Goal: Task Accomplishment & Management: Manage account settings

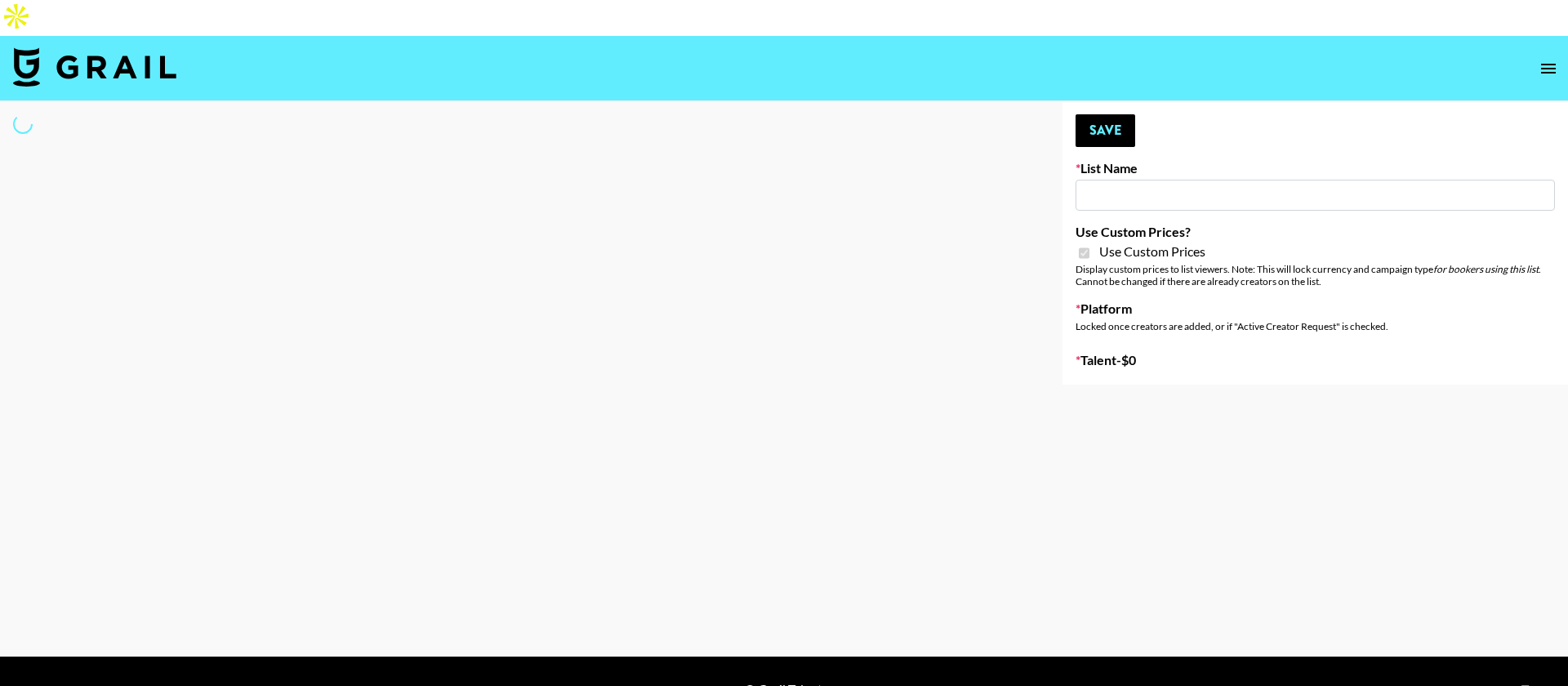
type input "StudyPaths"
checkbox input "true"
select select "Brand"
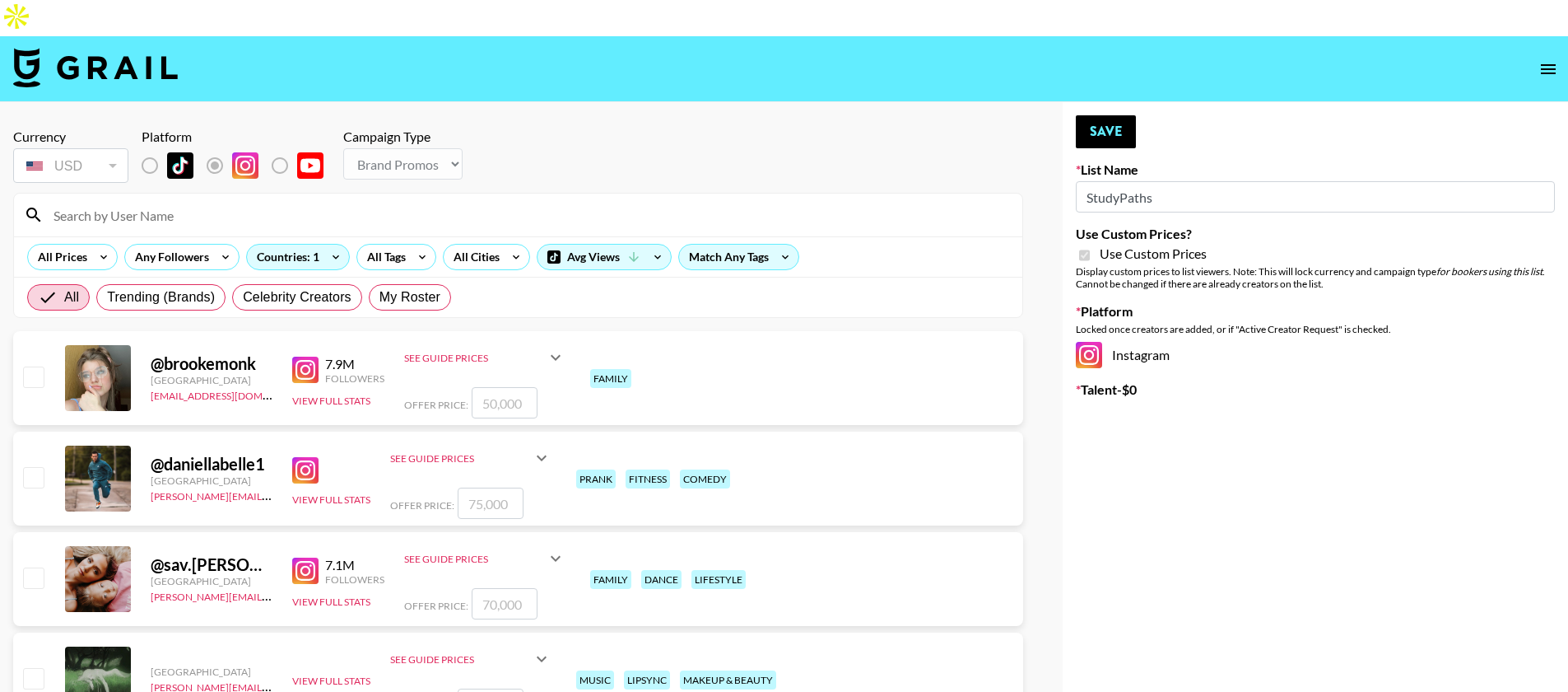
click at [343, 202] on input at bounding box center [527, 215] width 969 height 27
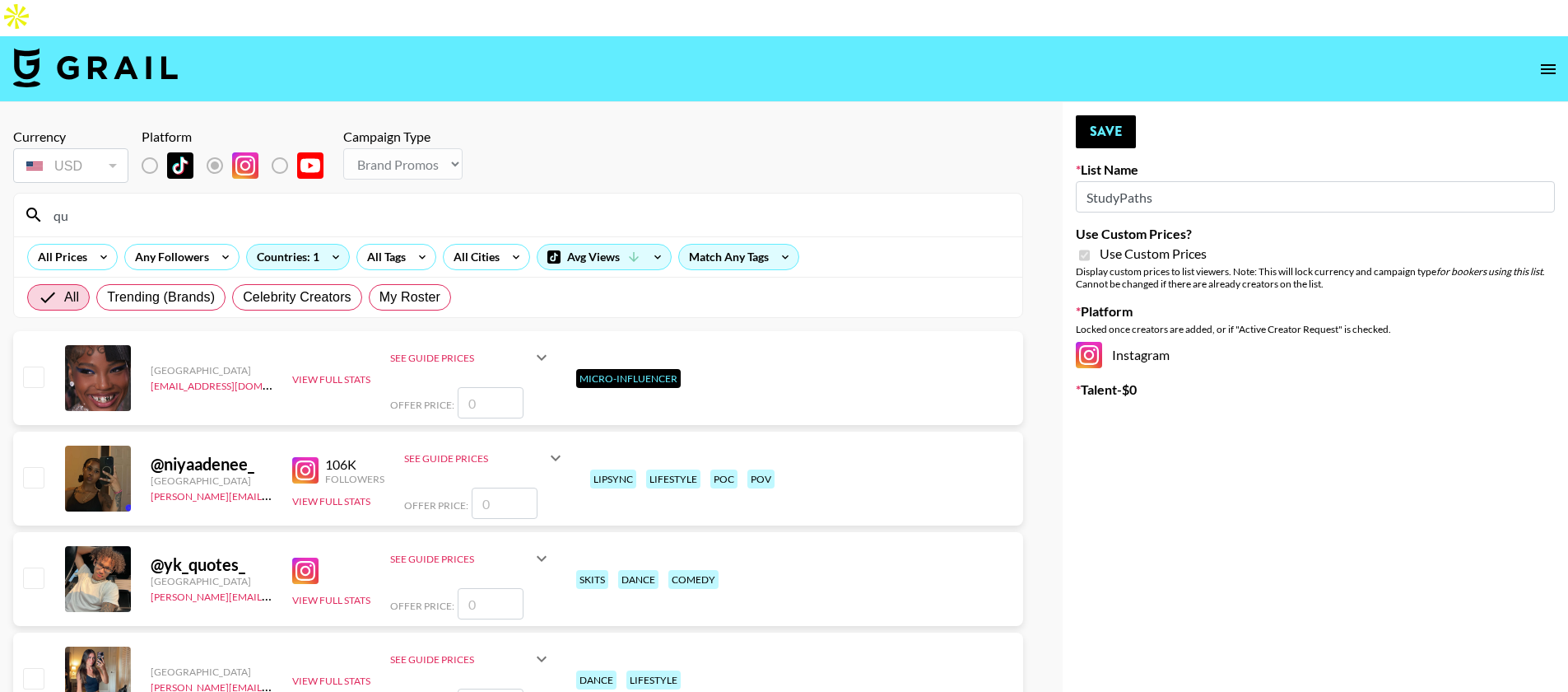
type input "q"
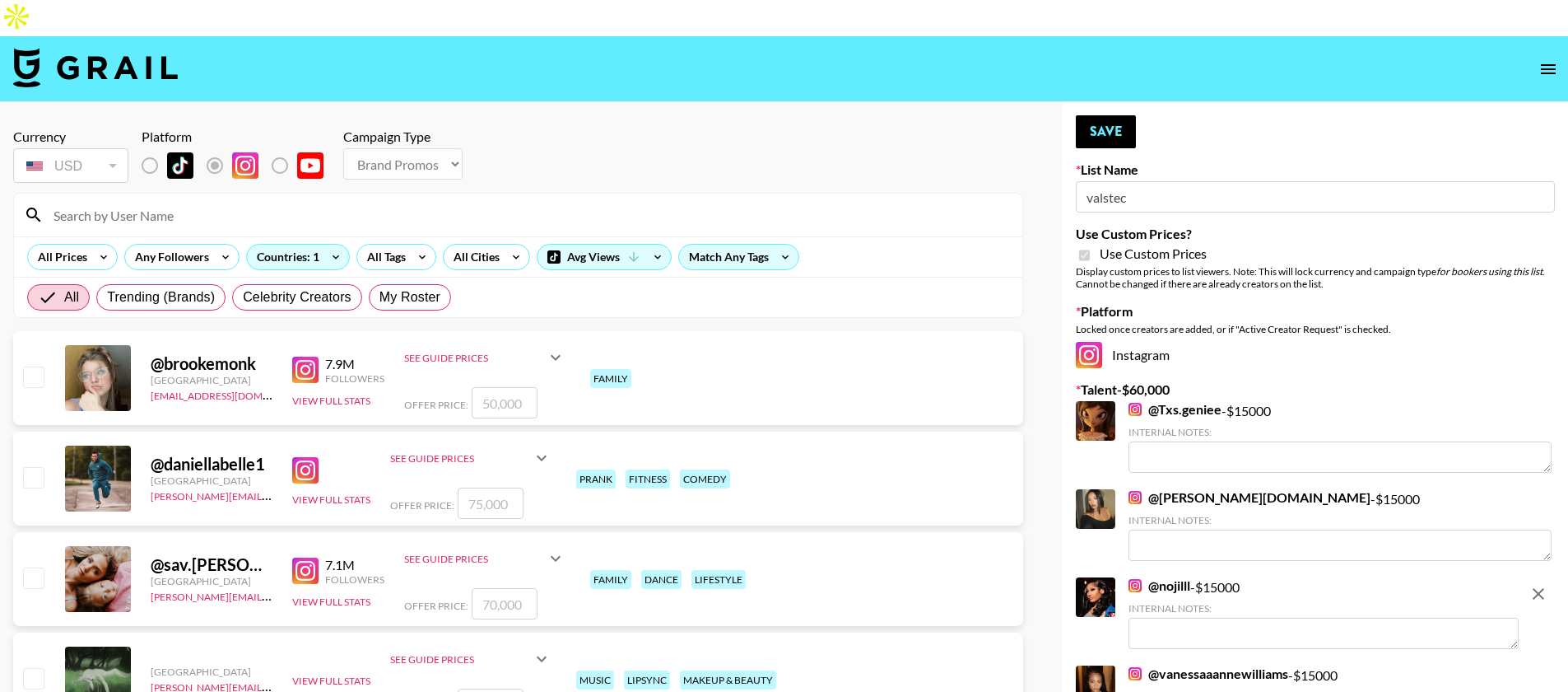
type input "vals"
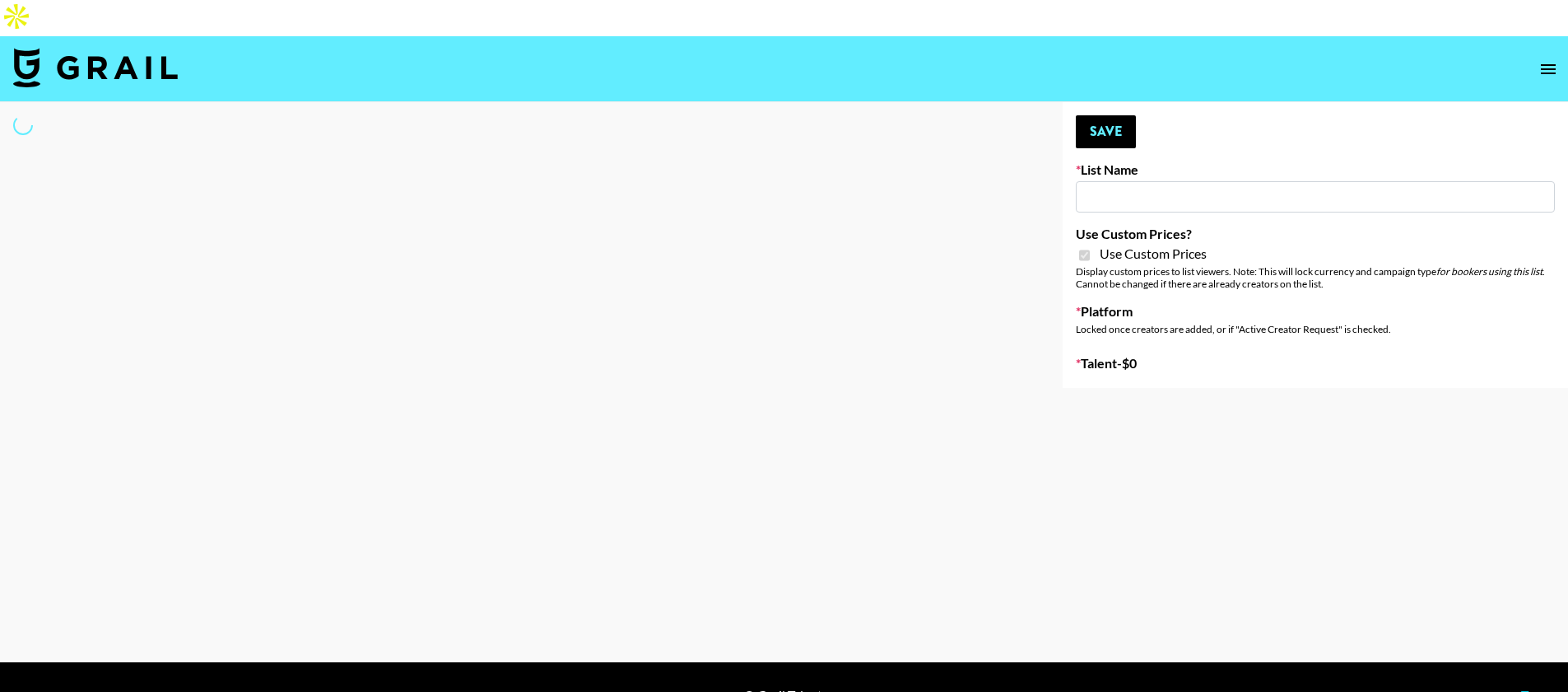
type input "StudyPaths"
checkbox input "true"
select select "Brand"
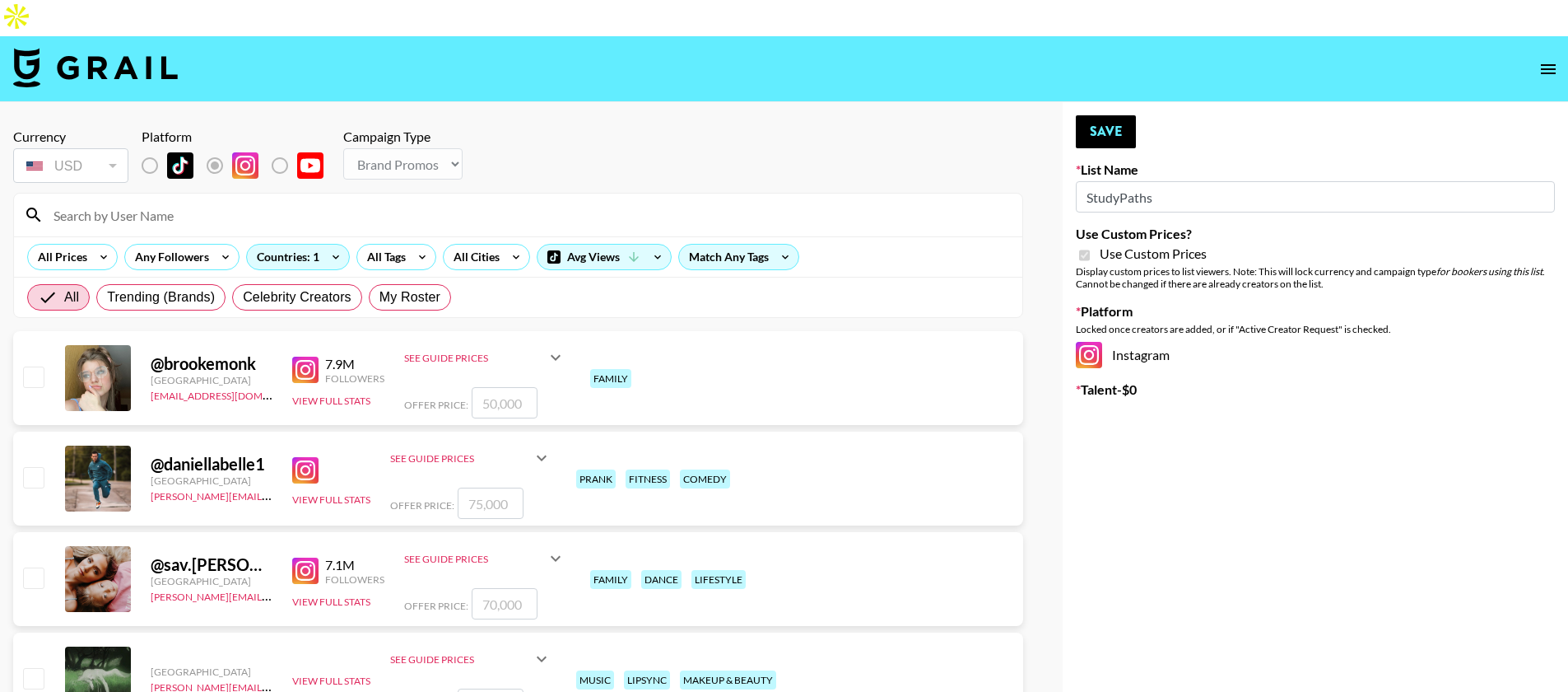
click at [133, 202] on input at bounding box center [527, 215] width 969 height 27
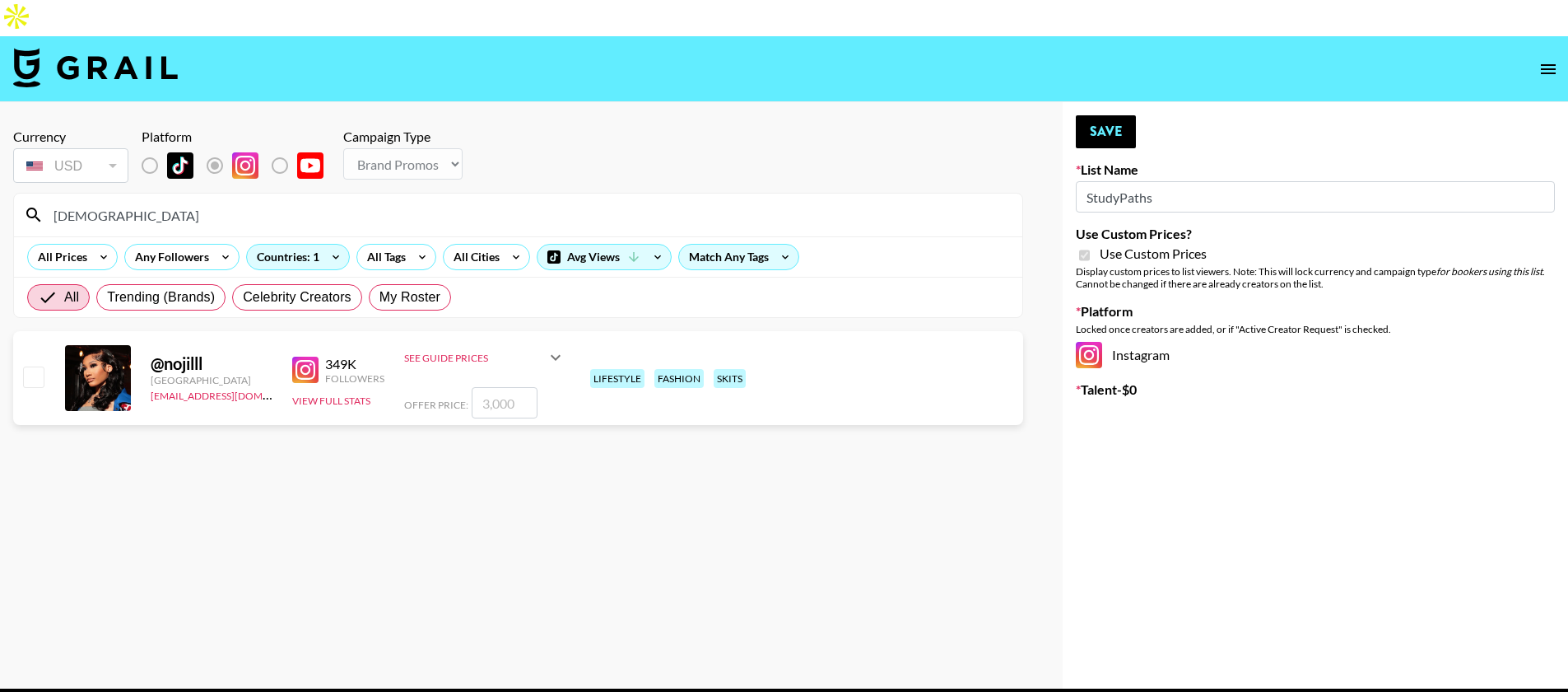
type input "nojil"
drag, startPoint x: 28, startPoint y: 341, endPoint x: 237, endPoint y: 356, distance: 209.5
click at [32, 366] on input "checkbox" at bounding box center [33, 376] width 20 height 20
checkbox input "true"
click at [471, 387] on input "3000" at bounding box center [504, 402] width 66 height 31
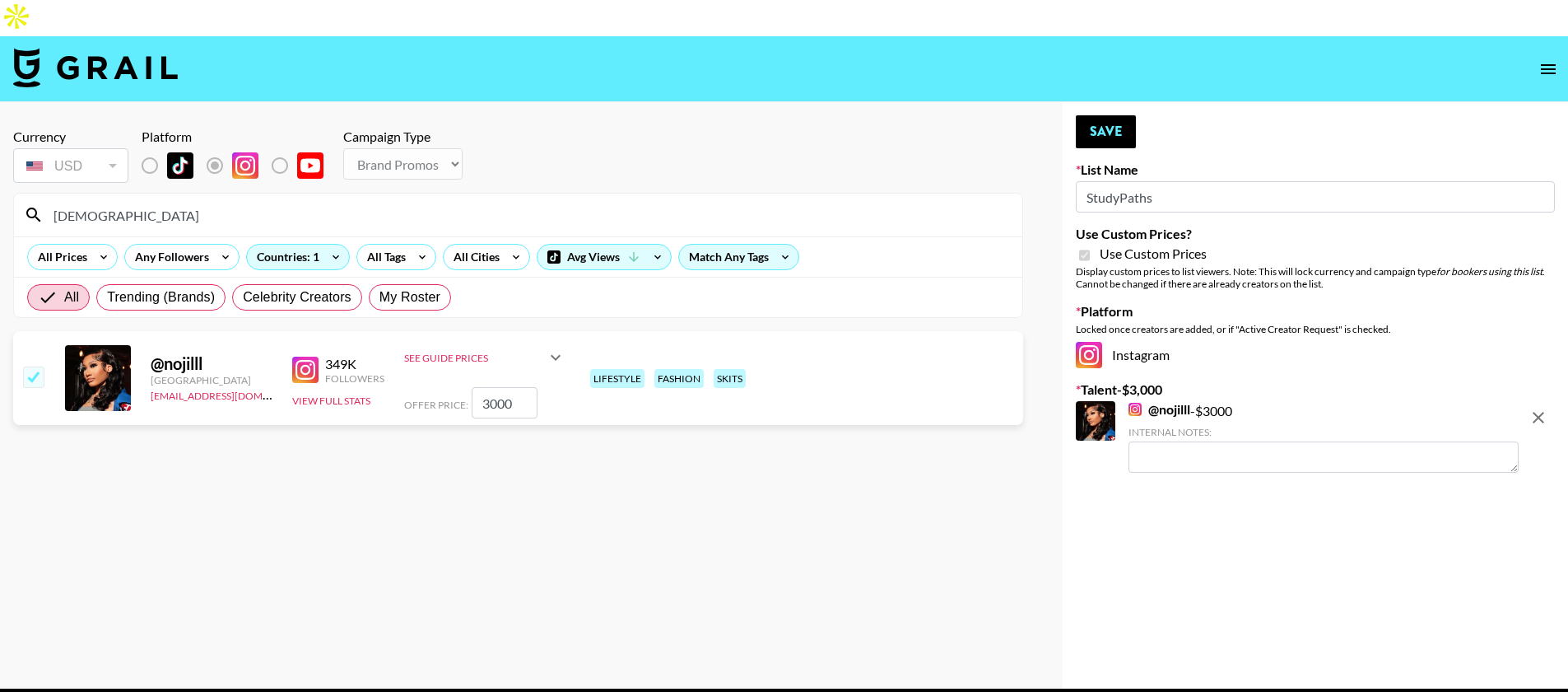
click at [485, 387] on input "3000" at bounding box center [504, 402] width 66 height 31
type input "15000"
click at [772, 508] on section "Currency USD USD ​ Platform Campaign Type Choose Type... Song Promos Brand Prom…" at bounding box center [518, 395] width 1010 height 560
click at [1136, 102] on div "Your changes have been saved! Save List Name StudyPaths Use Custom Prices? Use …" at bounding box center [1316, 395] width 506 height 586
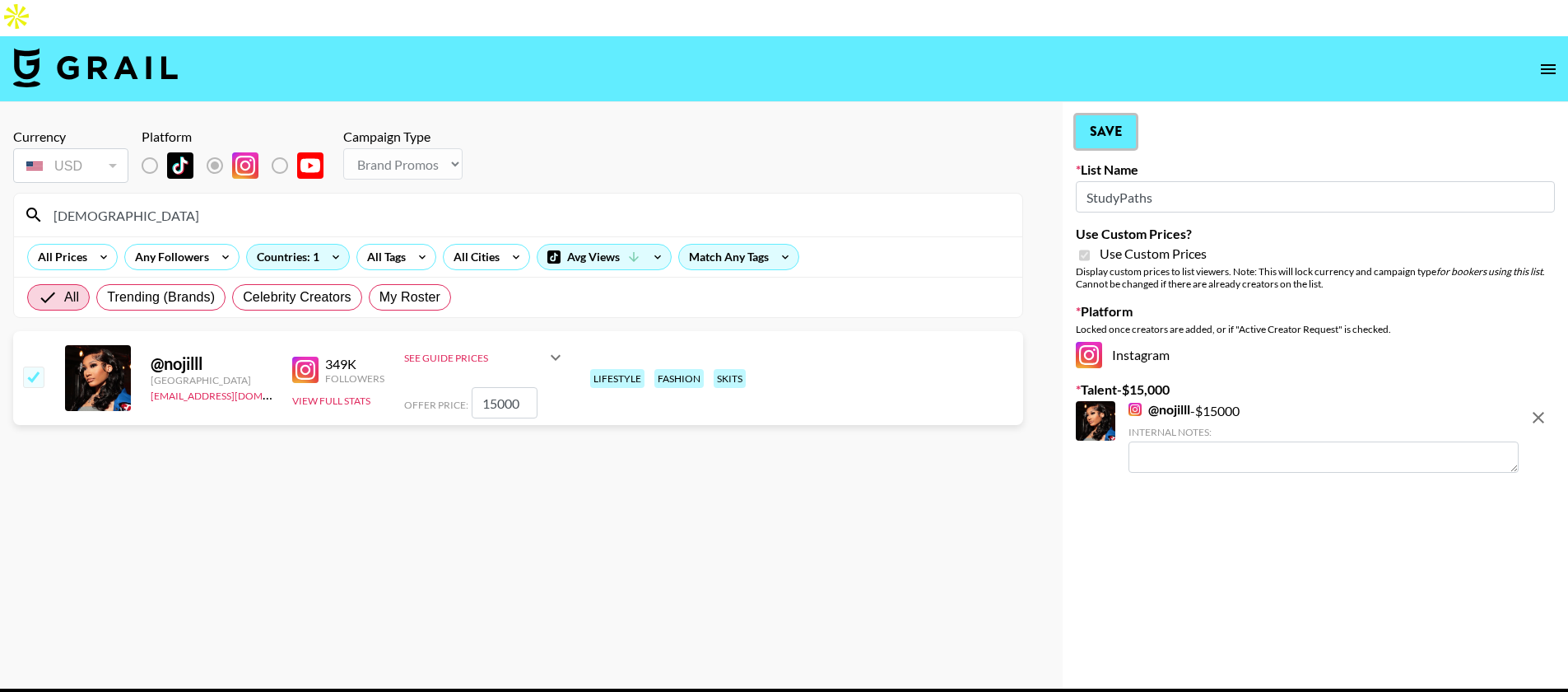
click at [1120, 115] on button "Save" at bounding box center [1106, 131] width 60 height 33
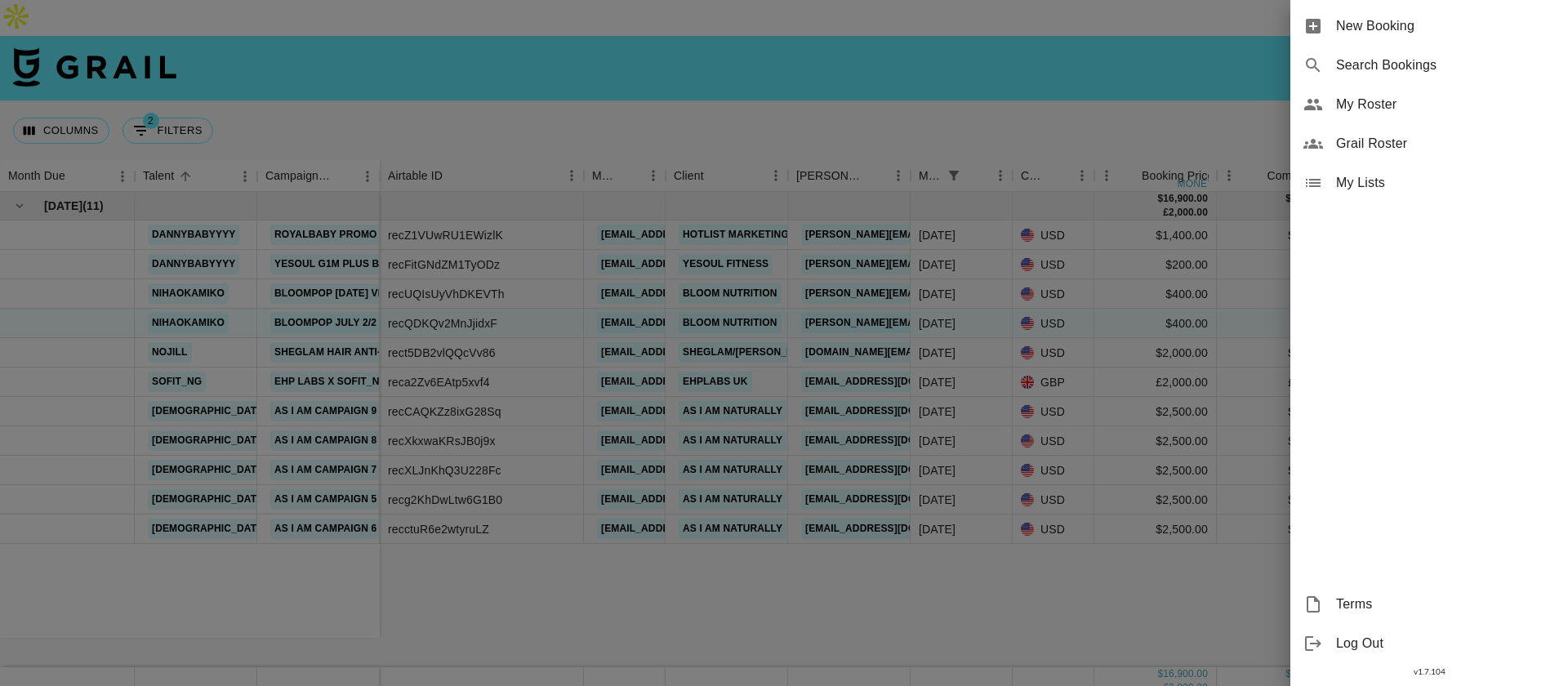
click at [1413, 139] on span "Grail Roster" at bounding box center [1445, 144] width 219 height 20
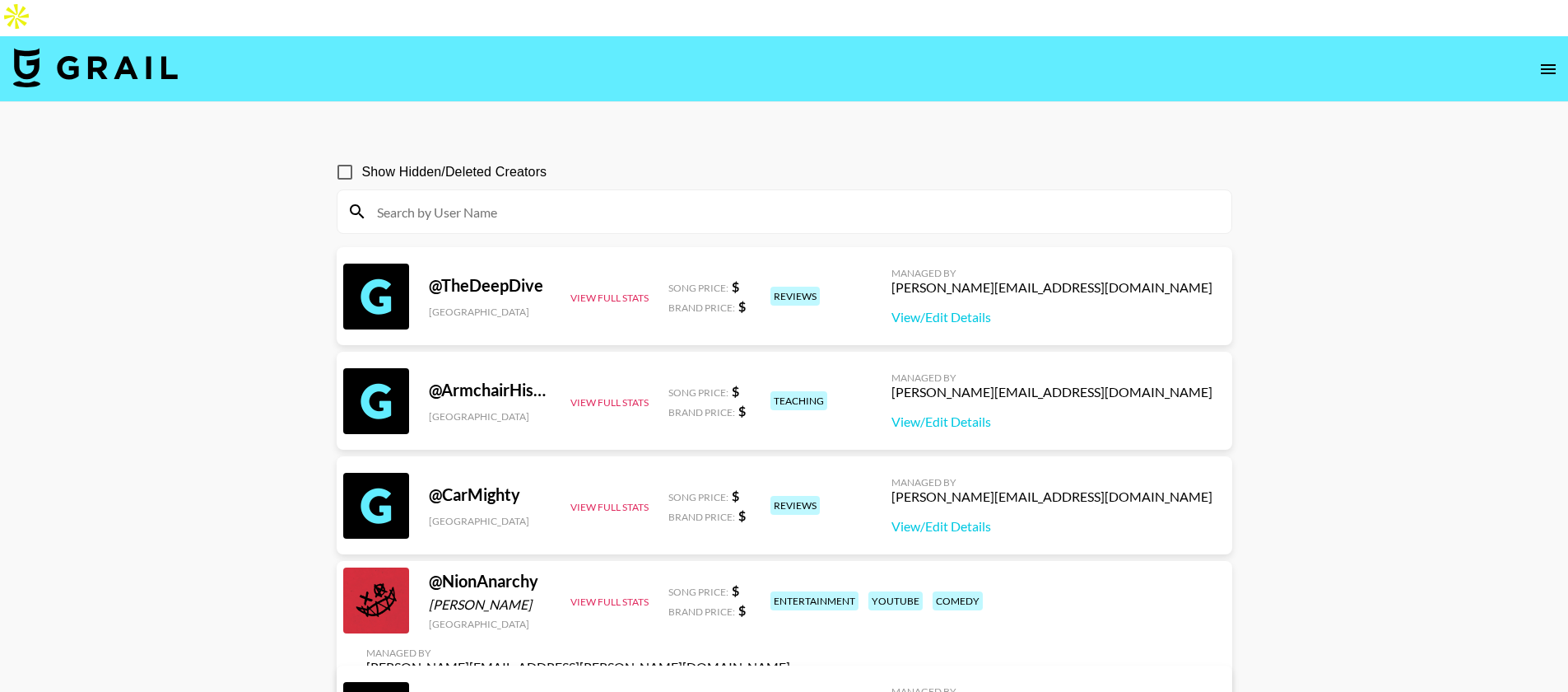
click at [555, 199] on input at bounding box center [794, 212] width 855 height 27
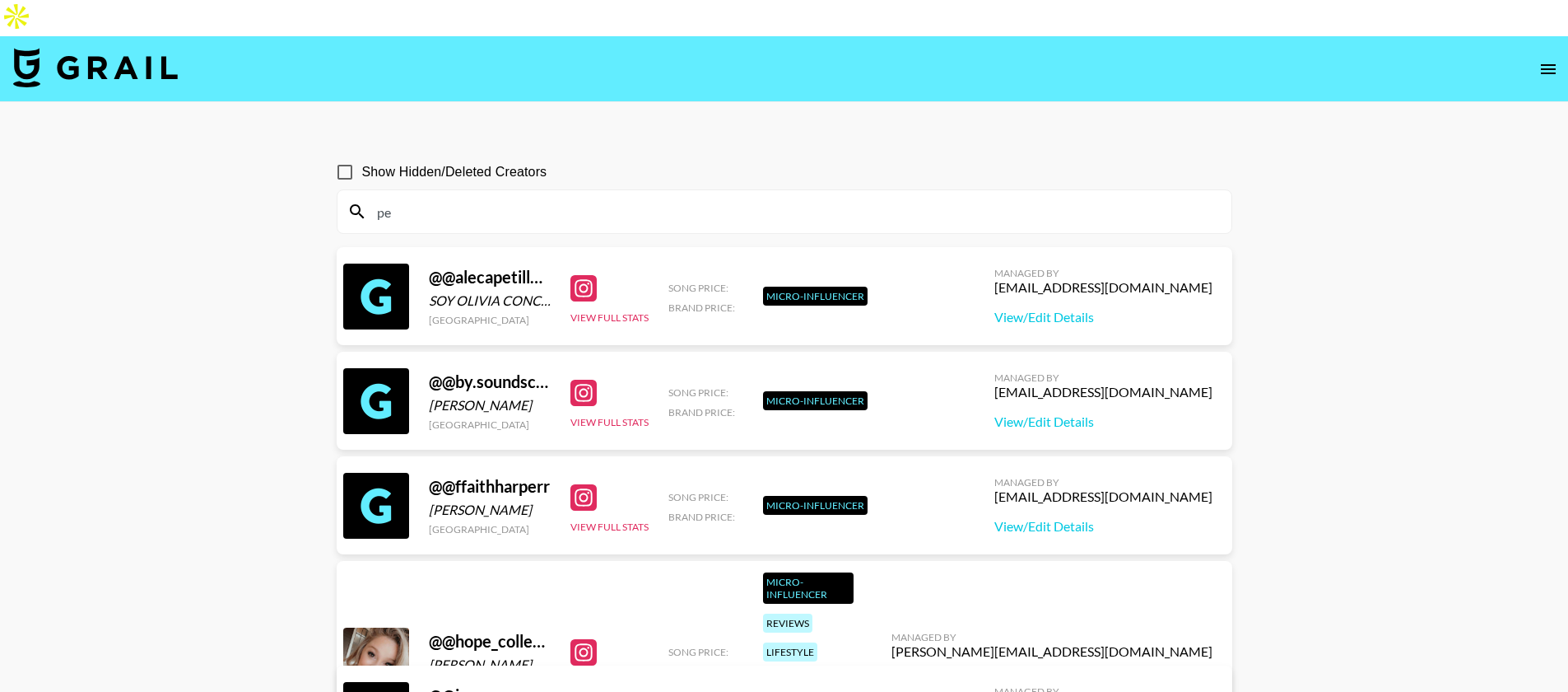
type input "p"
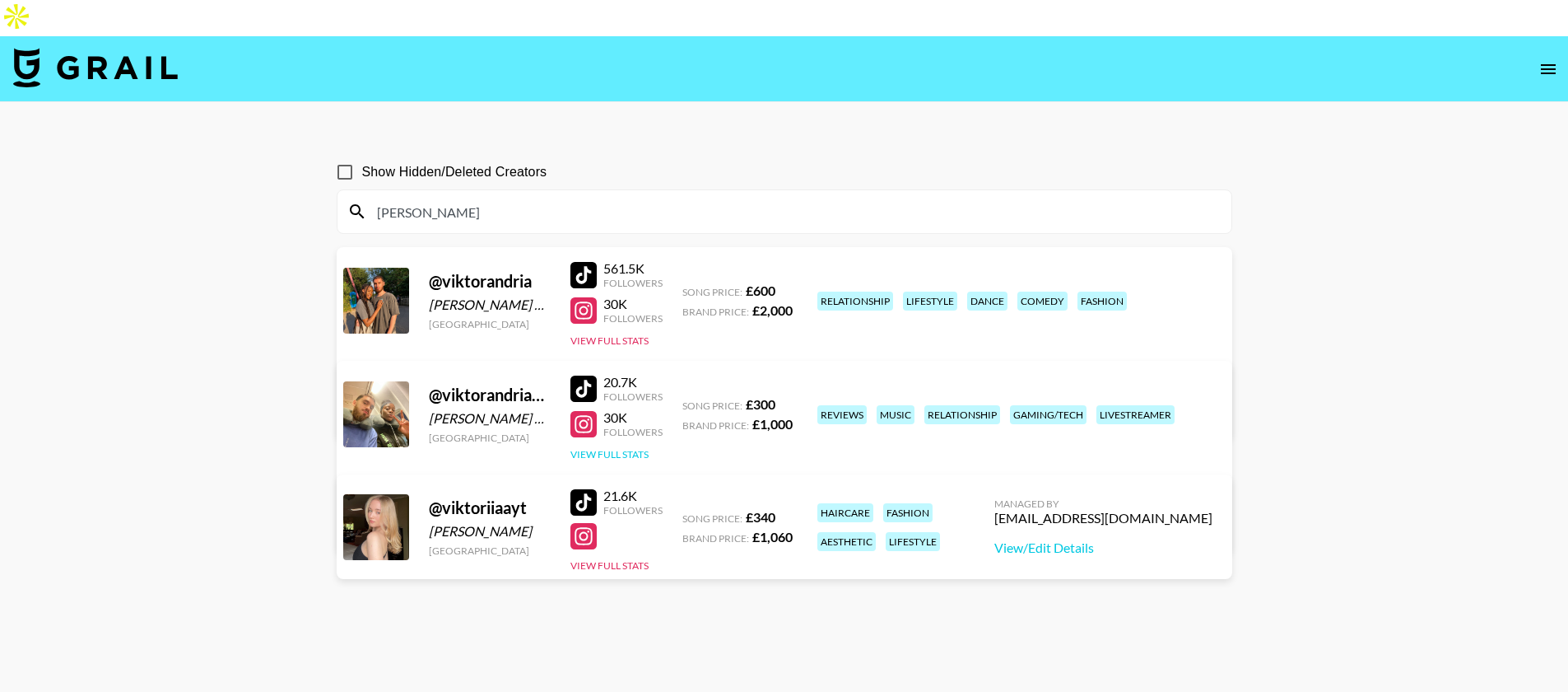
click at [624, 448] on button "View Full Stats" at bounding box center [610, 454] width 78 height 13
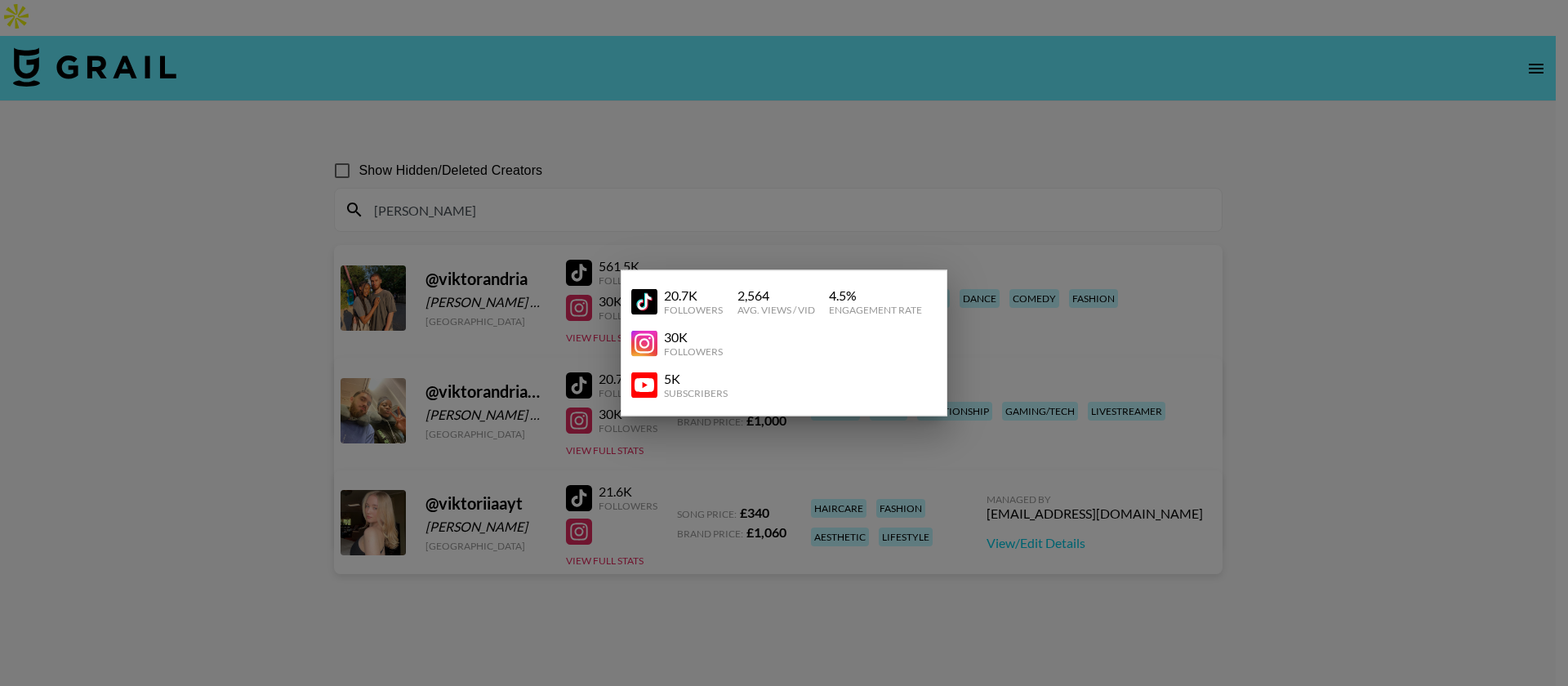
click at [674, 128] on div at bounding box center [784, 343] width 1568 height 686
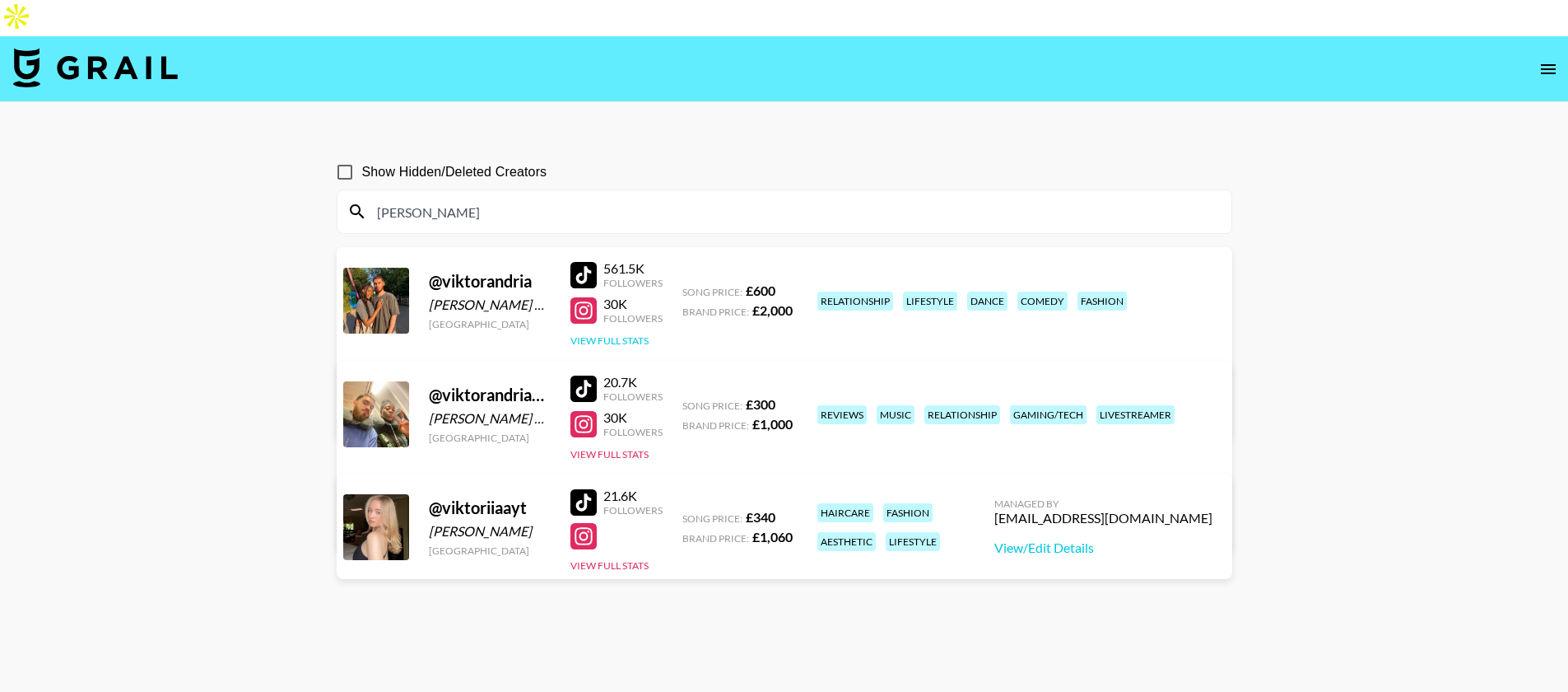
click at [643, 334] on button "View Full Stats" at bounding box center [610, 340] width 78 height 13
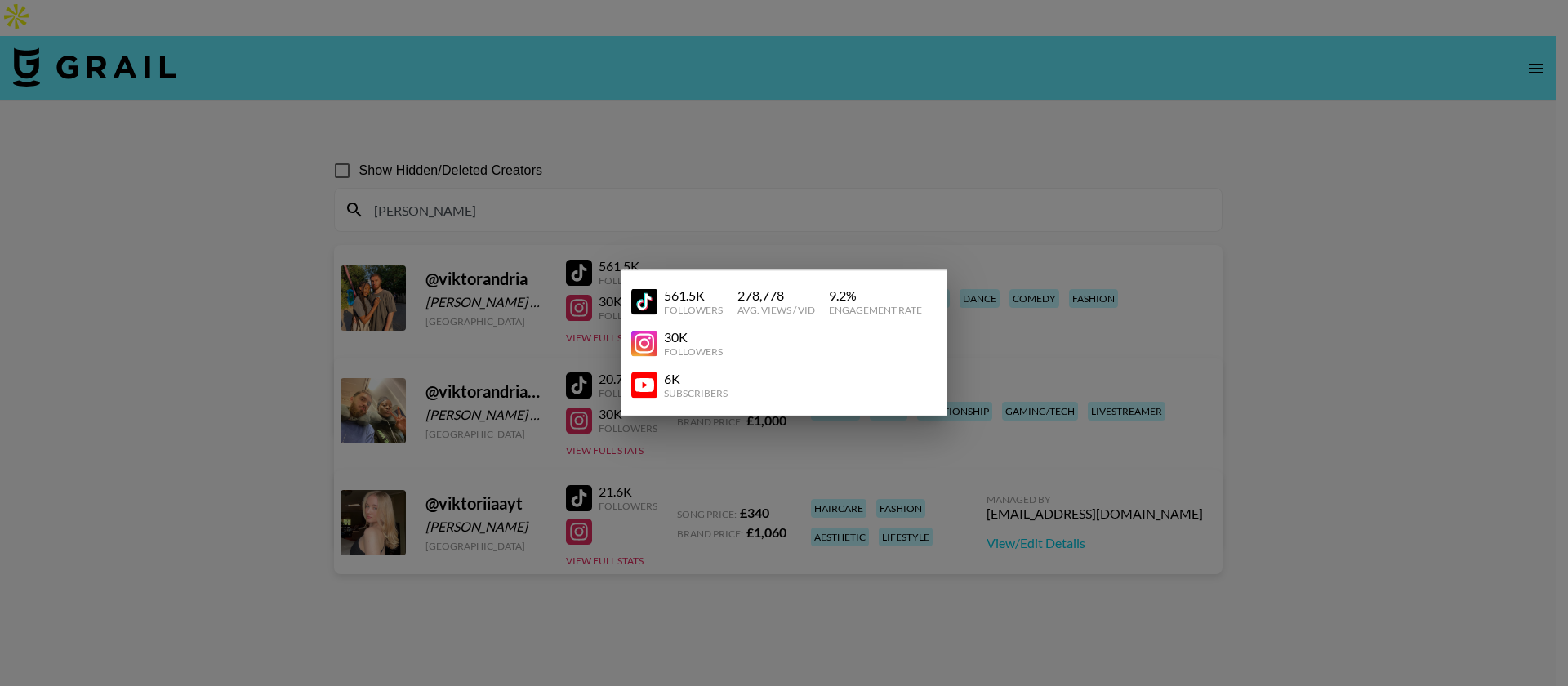
click at [484, 141] on div at bounding box center [784, 343] width 1568 height 686
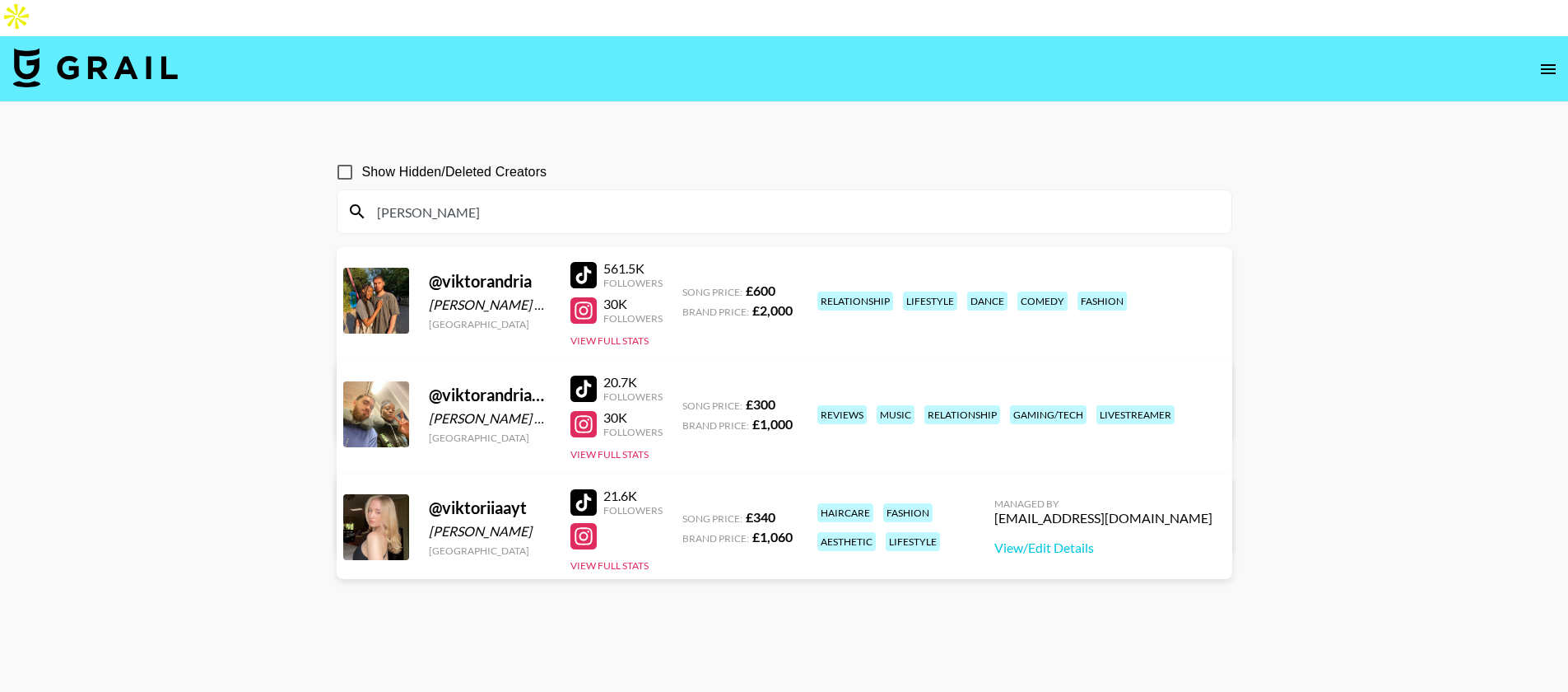
click at [472, 199] on input "viktor" at bounding box center [794, 212] width 855 height 27
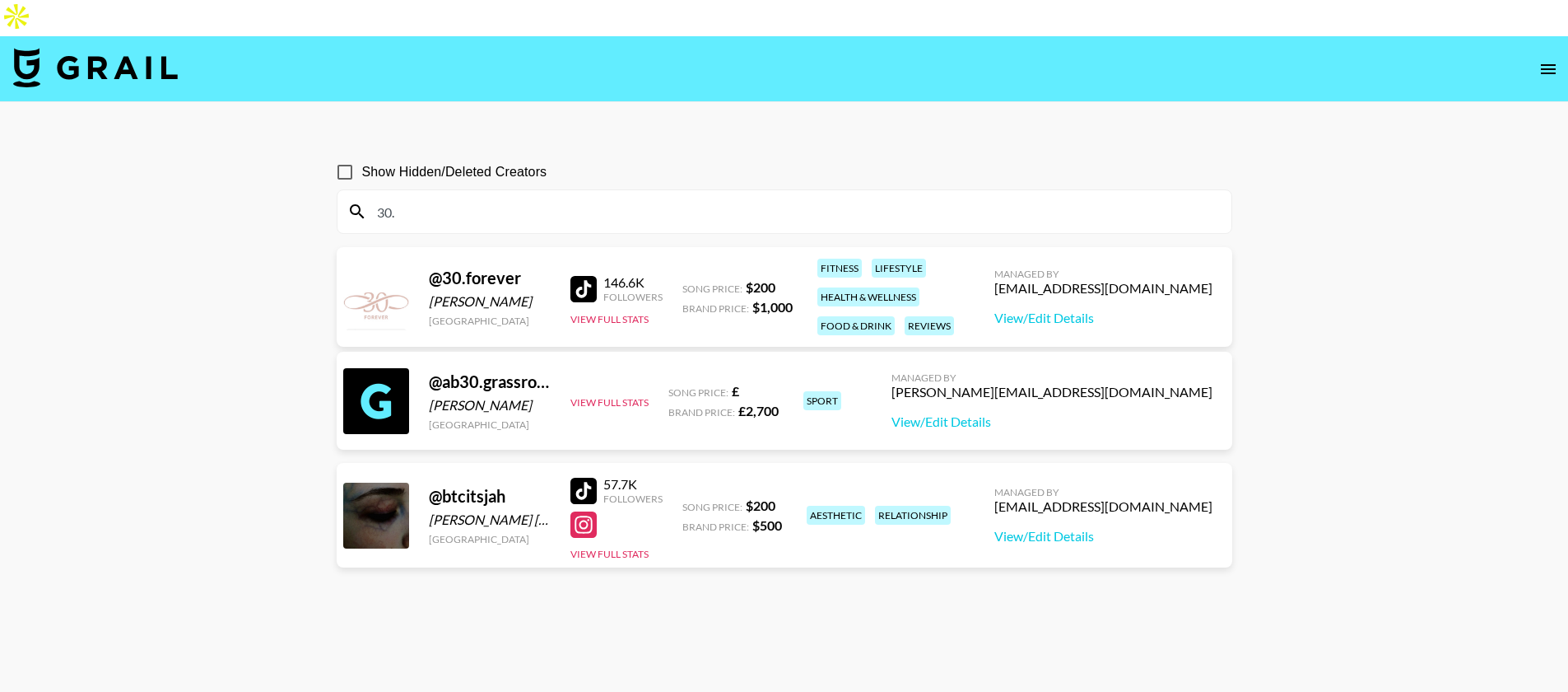
click at [632, 291] on div "@ 30.forever laura velasquez United States 146.6K Followers View Full Stats Son…" at bounding box center [784, 296] width 895 height 99
click at [631, 313] on button "View Full Stats" at bounding box center [610, 319] width 78 height 13
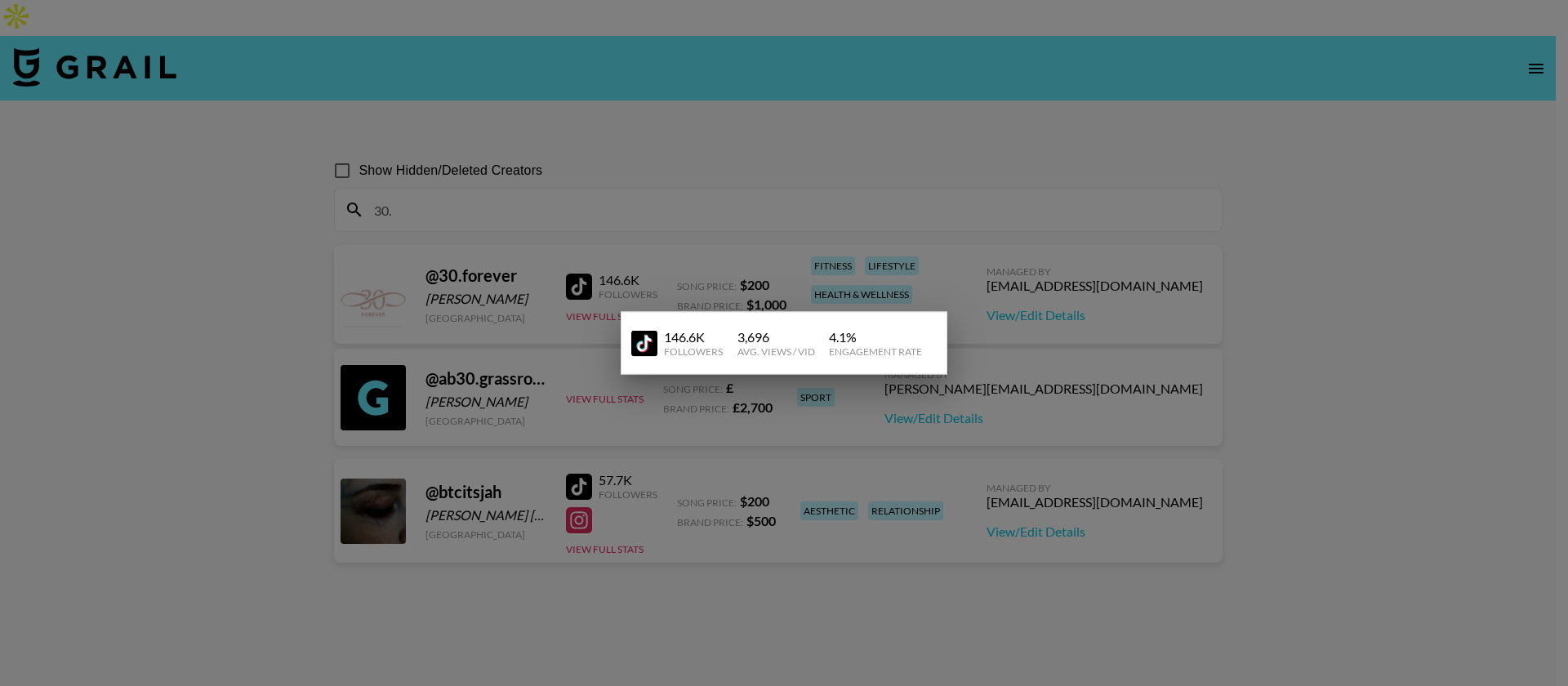
click at [587, 256] on div at bounding box center [784, 343] width 1568 height 686
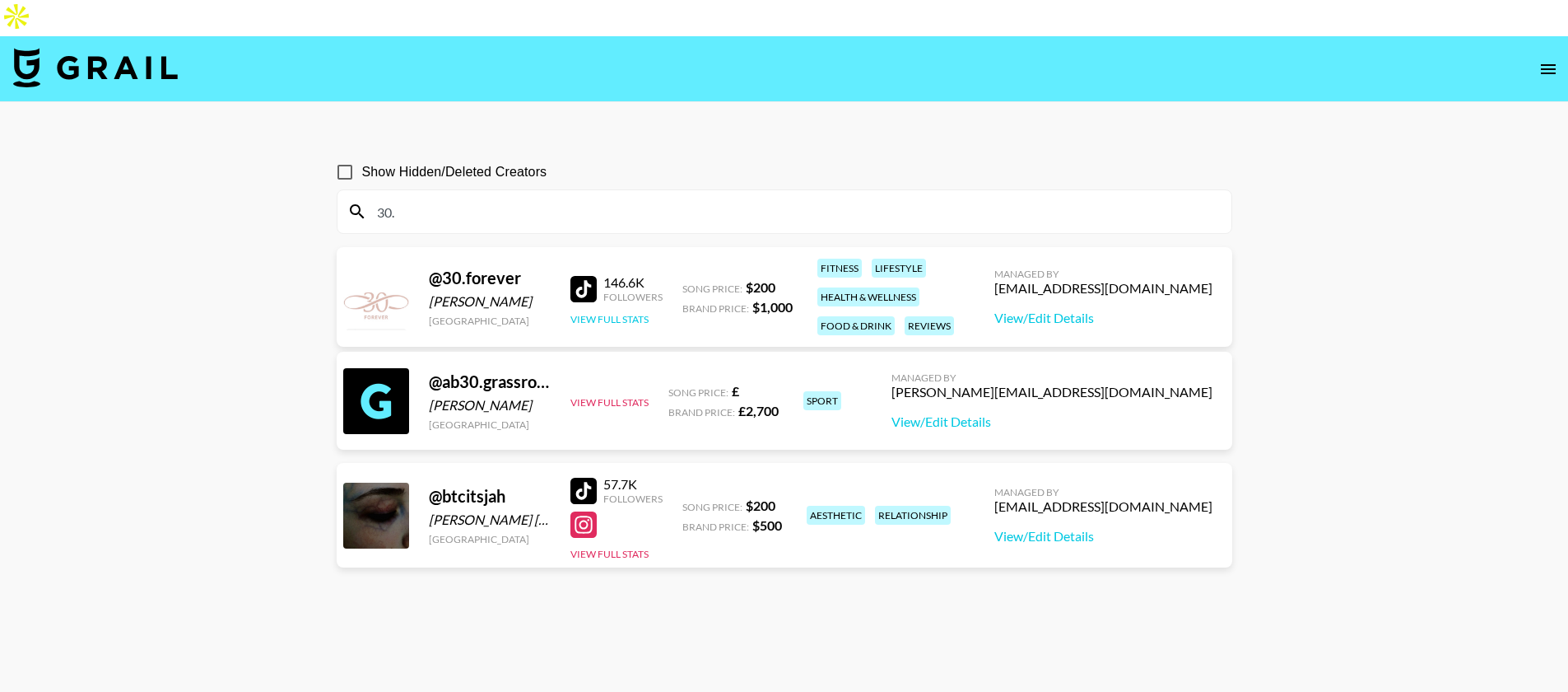
click at [588, 313] on button "View Full Stats" at bounding box center [610, 319] width 78 height 13
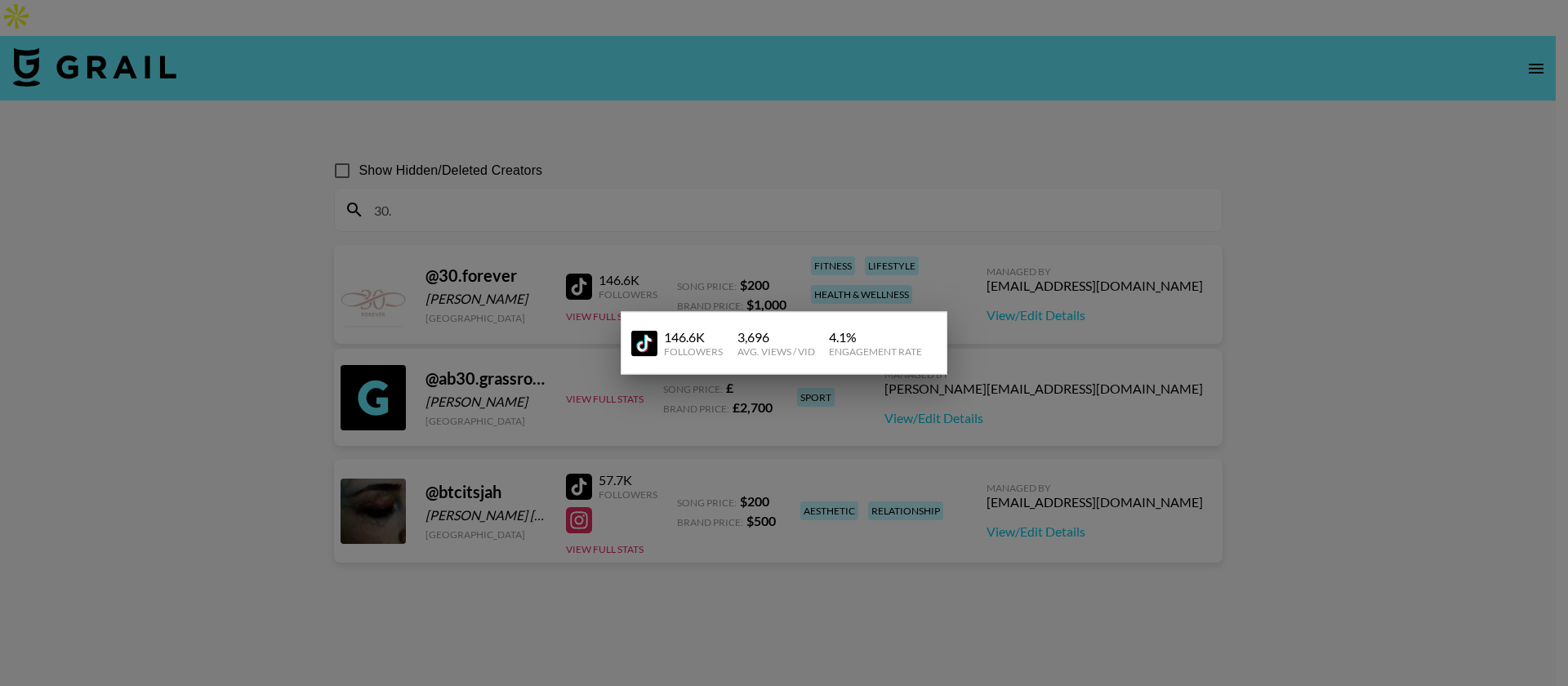
drag, startPoint x: 622, startPoint y: 148, endPoint x: 589, endPoint y: 199, distance: 60.7
click at [622, 150] on div at bounding box center [784, 343] width 1568 height 686
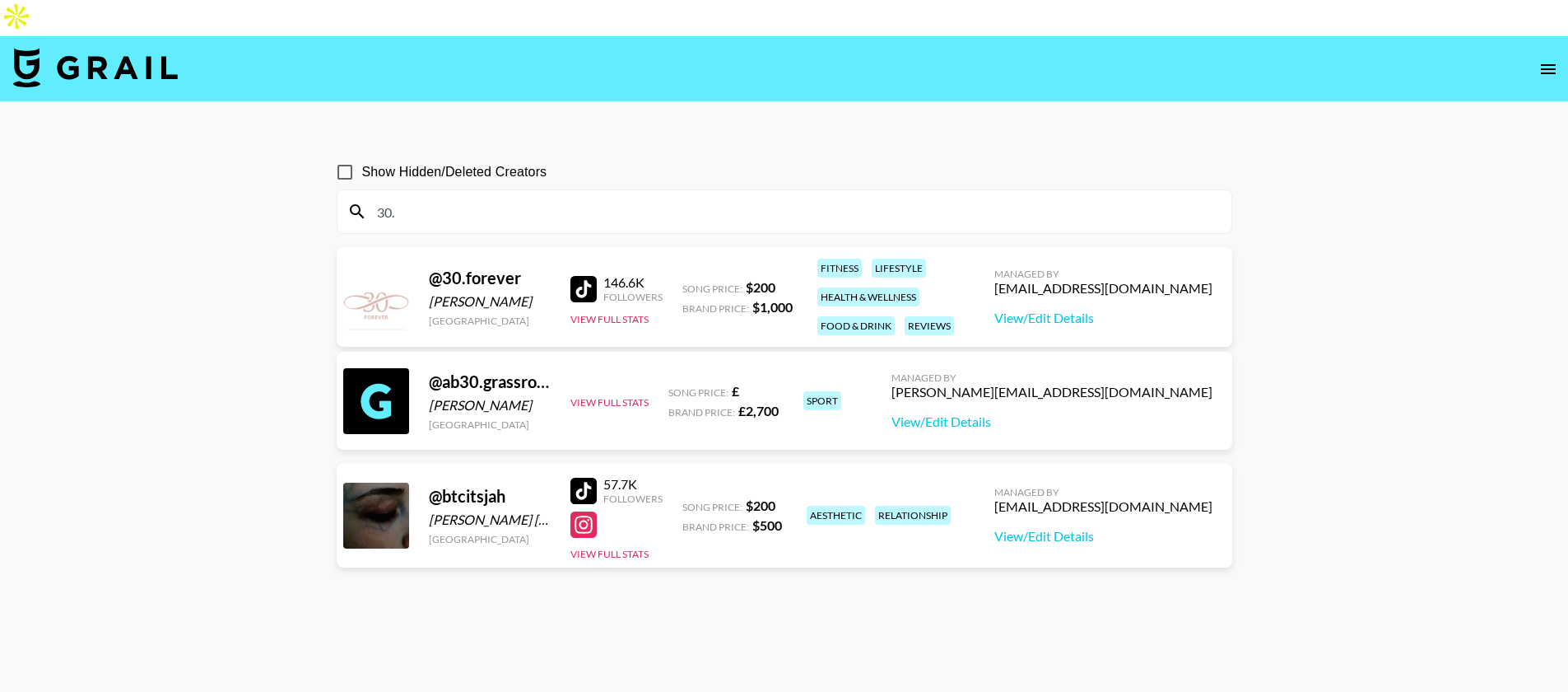
click at [581, 275] on div at bounding box center [584, 289] width 27 height 27
click at [459, 199] on input "30." at bounding box center [794, 212] width 855 height 27
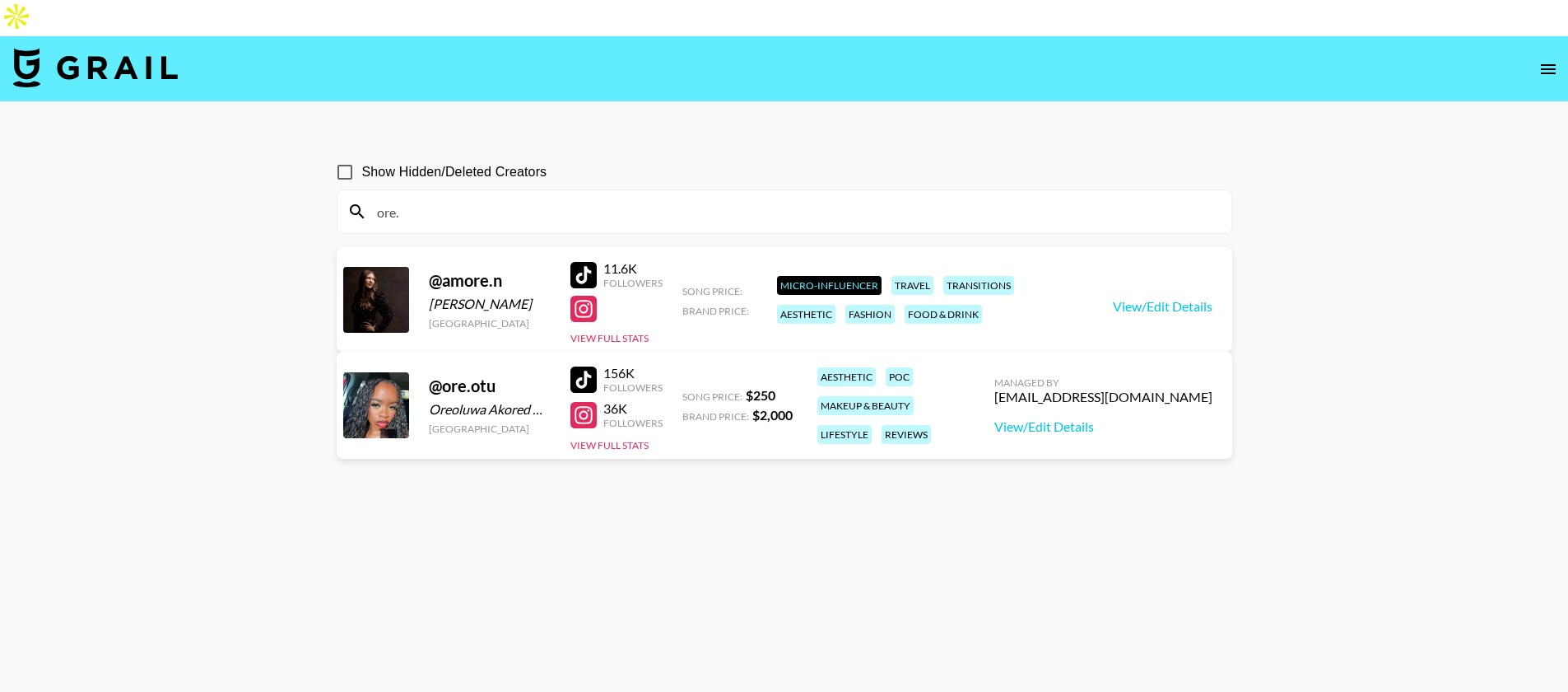
type input "ore."
click at [599, 415] on div "156K Followers 36K Followers View Full Stats" at bounding box center [617, 405] width 92 height 93
click at [605, 439] on button "View Full Stats" at bounding box center [610, 445] width 78 height 13
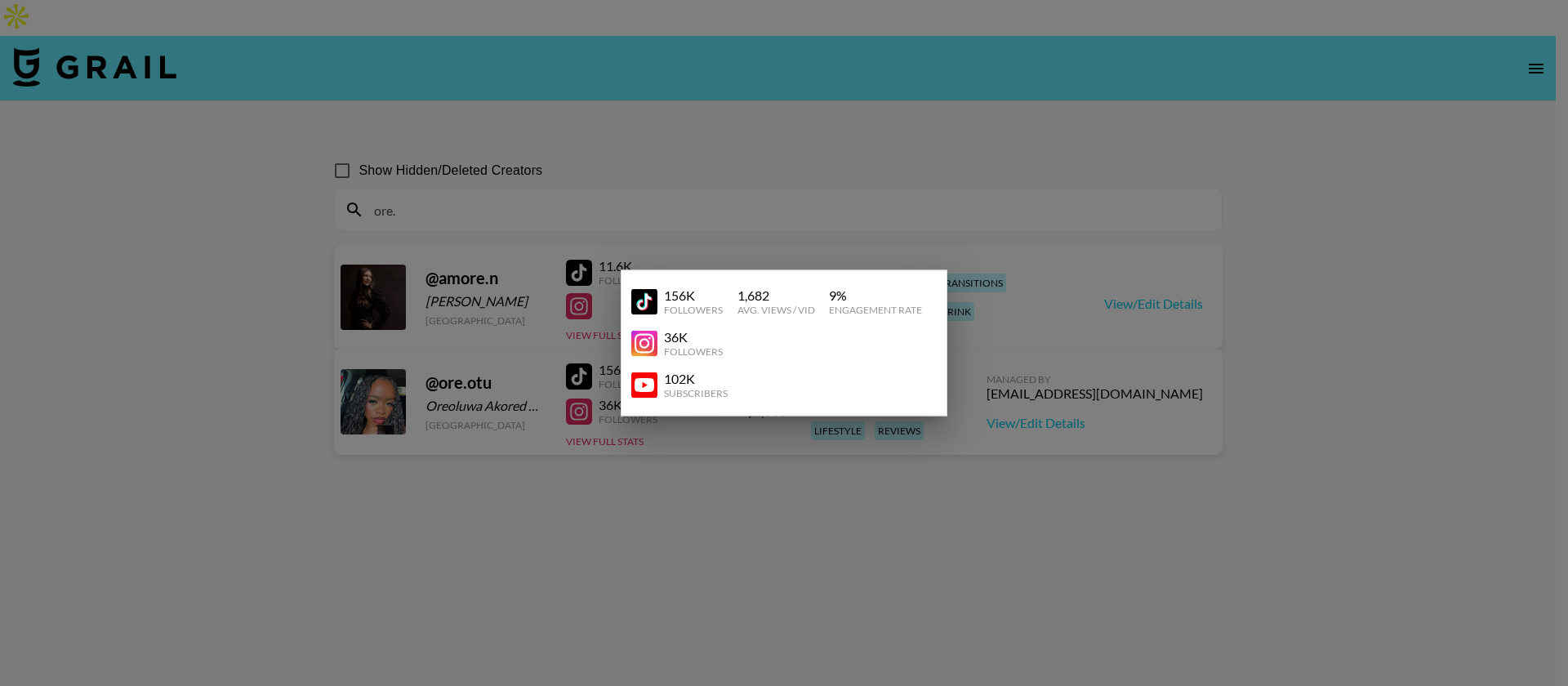
click at [574, 98] on div at bounding box center [784, 343] width 1568 height 686
